Goal: Information Seeking & Learning: Learn about a topic

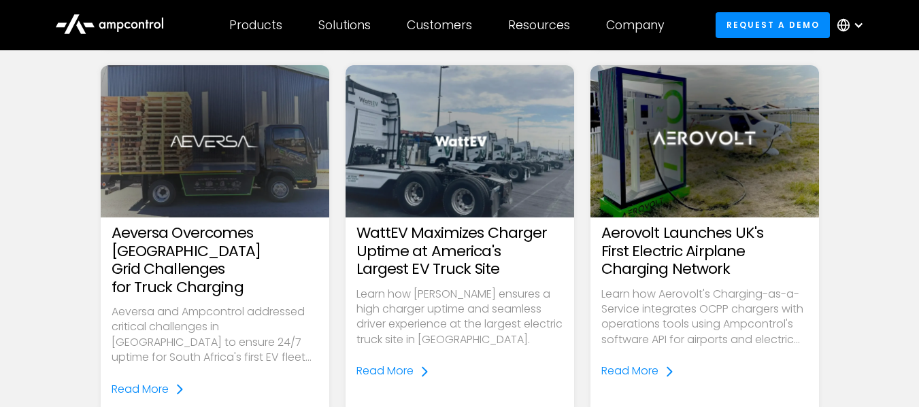
scroll to position [1661, 0]
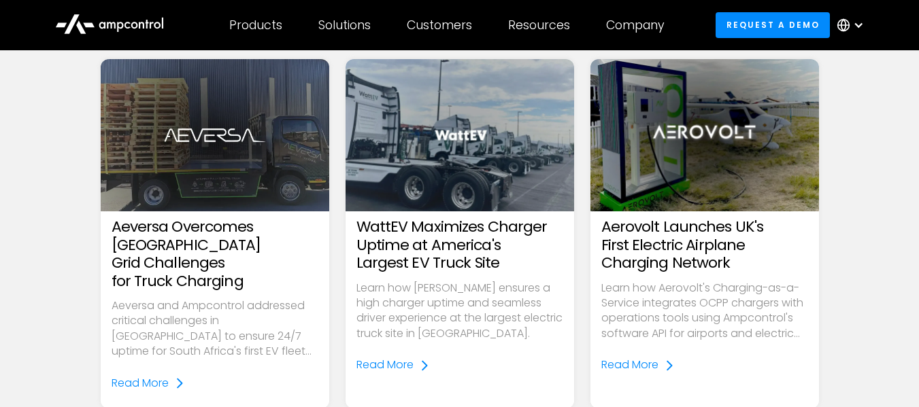
drag, startPoint x: 199, startPoint y: 235, endPoint x: 161, endPoint y: 237, distance: 37.5
drag, startPoint x: 161, startPoint y: 237, endPoint x: 152, endPoint y: 233, distance: 10.4
drag, startPoint x: 152, startPoint y: 233, endPoint x: 173, endPoint y: 258, distance: 33.3
drag, startPoint x: 173, startPoint y: 258, endPoint x: 150, endPoint y: 364, distance: 107.9
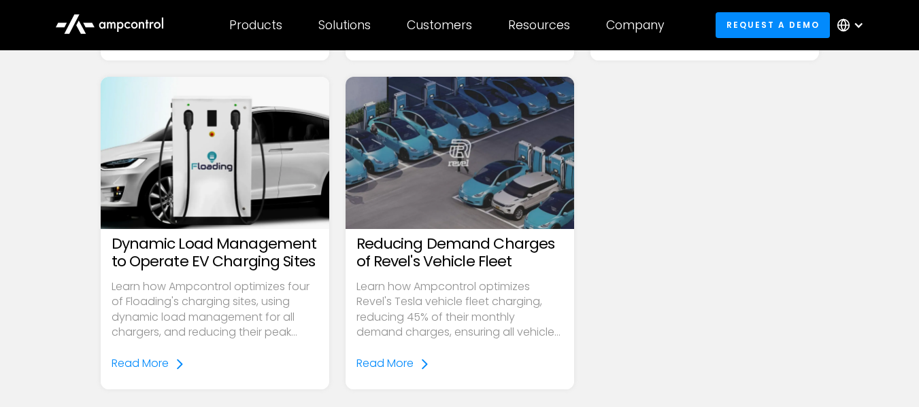
scroll to position [2028, 0]
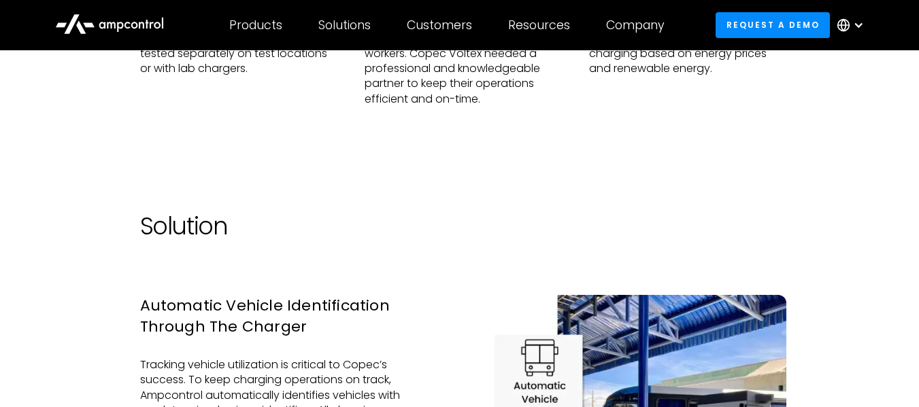
scroll to position [1228, 0]
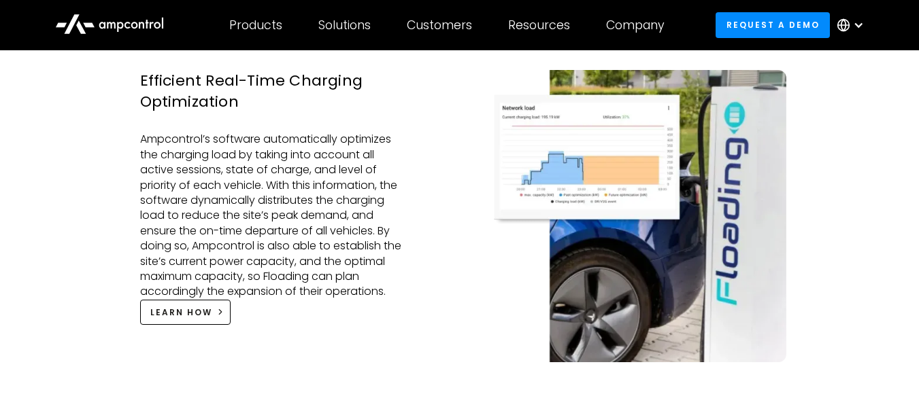
scroll to position [1957, 0]
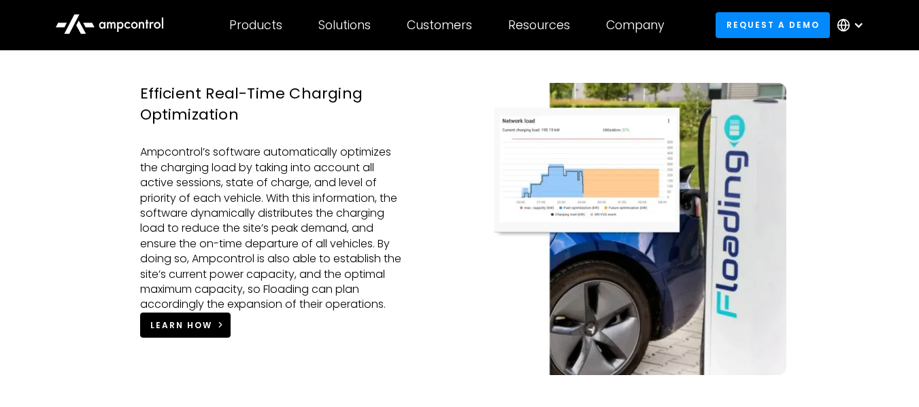
click at [177, 325] on div "LEARN HOW" at bounding box center [181, 326] width 62 height 12
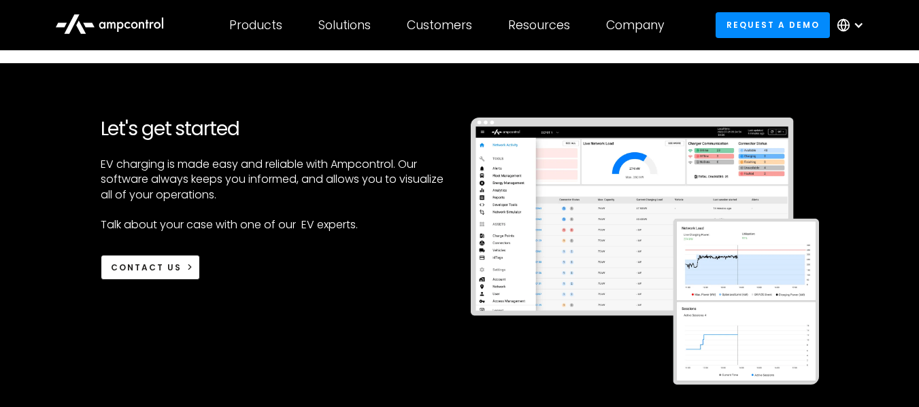
scroll to position [1105, 0]
